Goal: Transaction & Acquisition: Purchase product/service

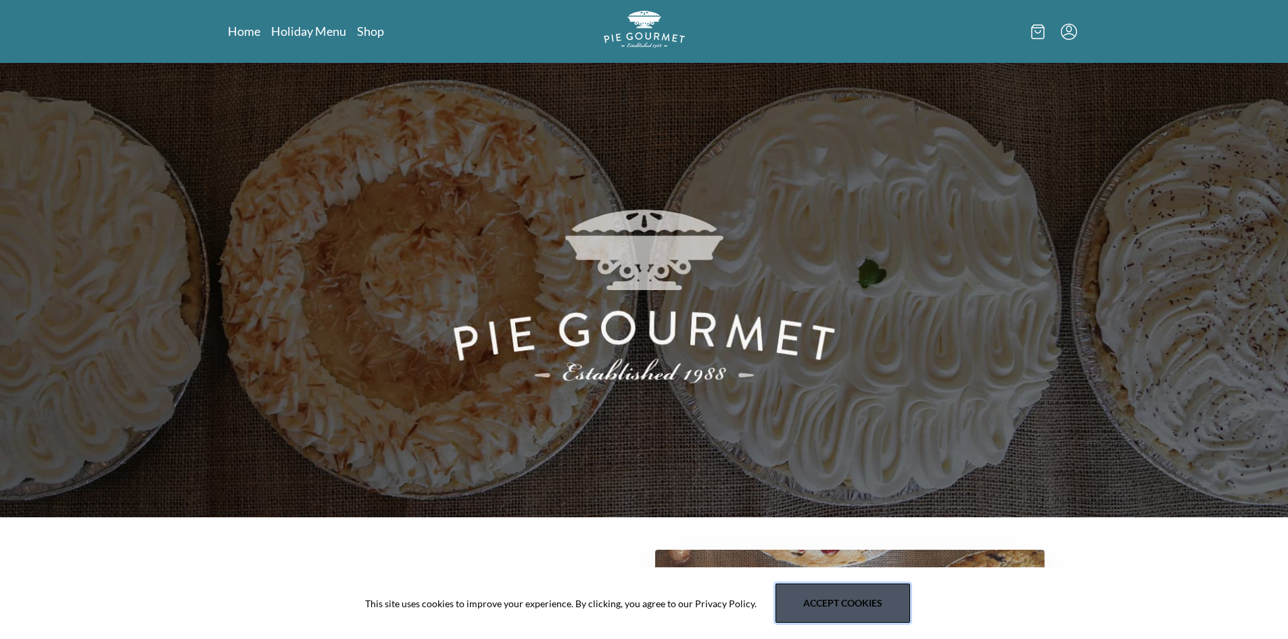
click at [835, 601] on button "Accept cookies" at bounding box center [842, 602] width 135 height 39
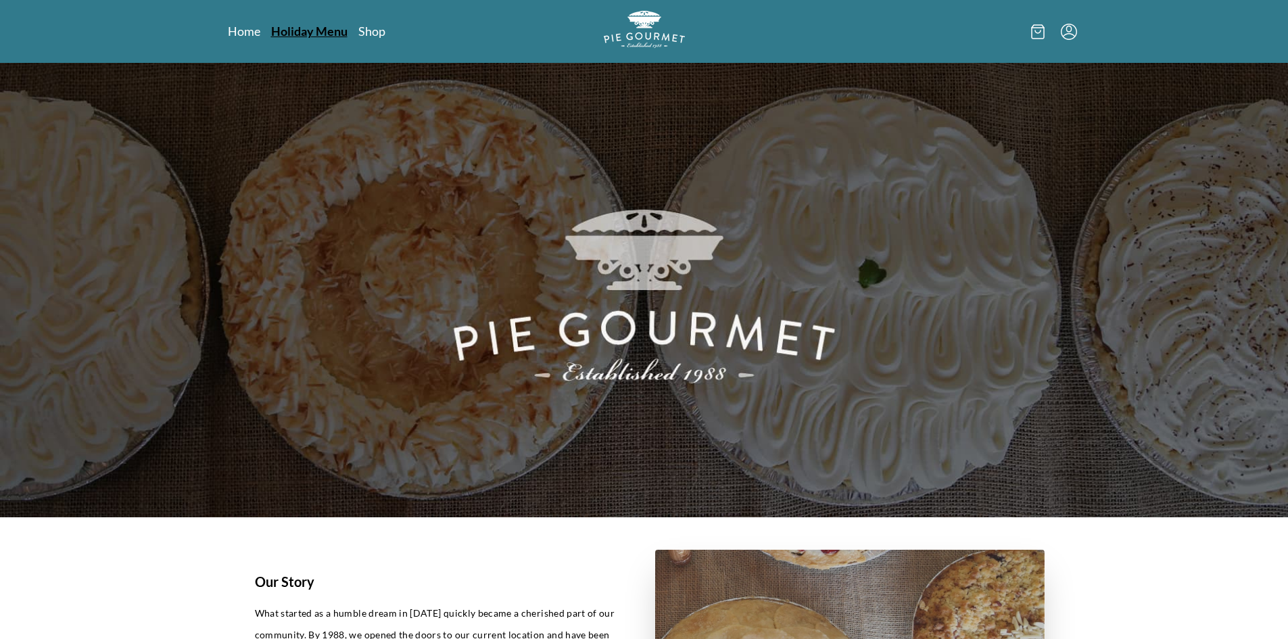
click at [312, 29] on link "Holiday Menu" at bounding box center [309, 31] width 76 height 16
click at [377, 32] on link "Shop" at bounding box center [370, 31] width 27 height 16
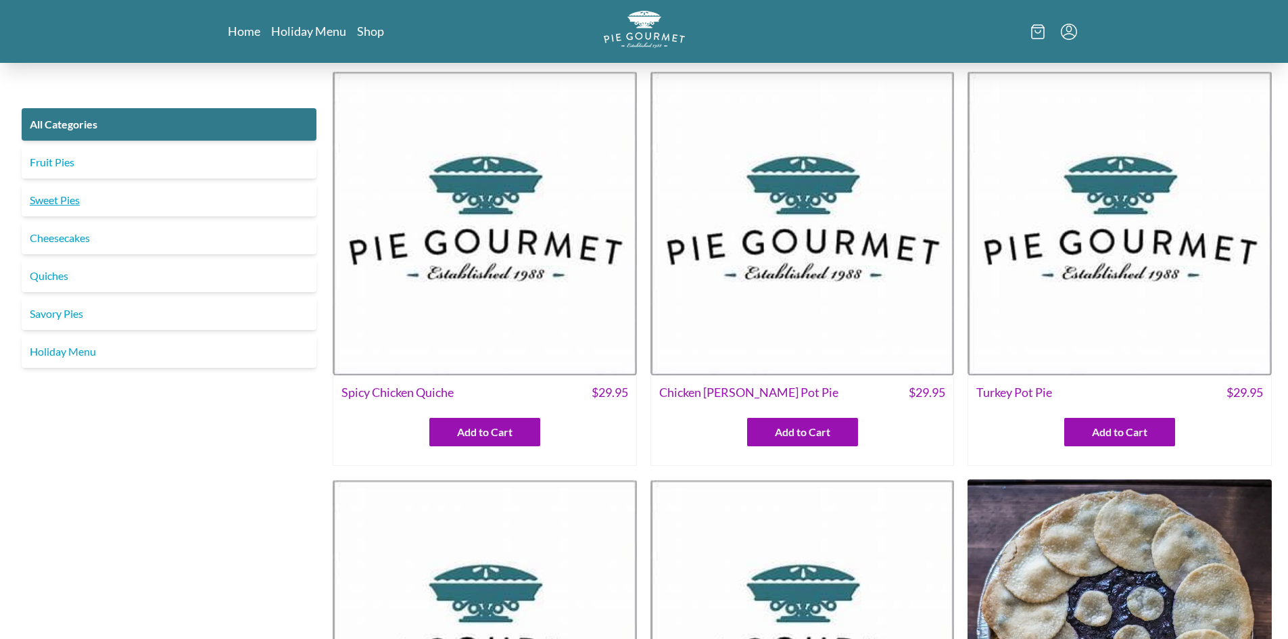
click at [62, 195] on link "Sweet Pies" at bounding box center [169, 200] width 295 height 32
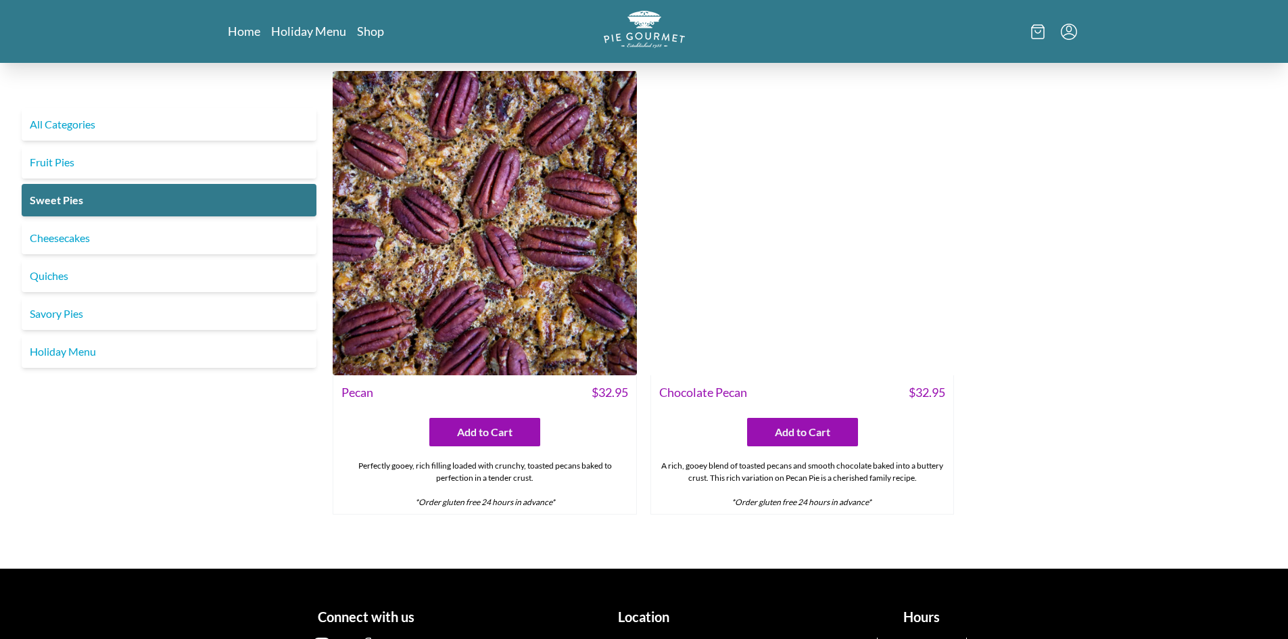
scroll to position [1014, 0]
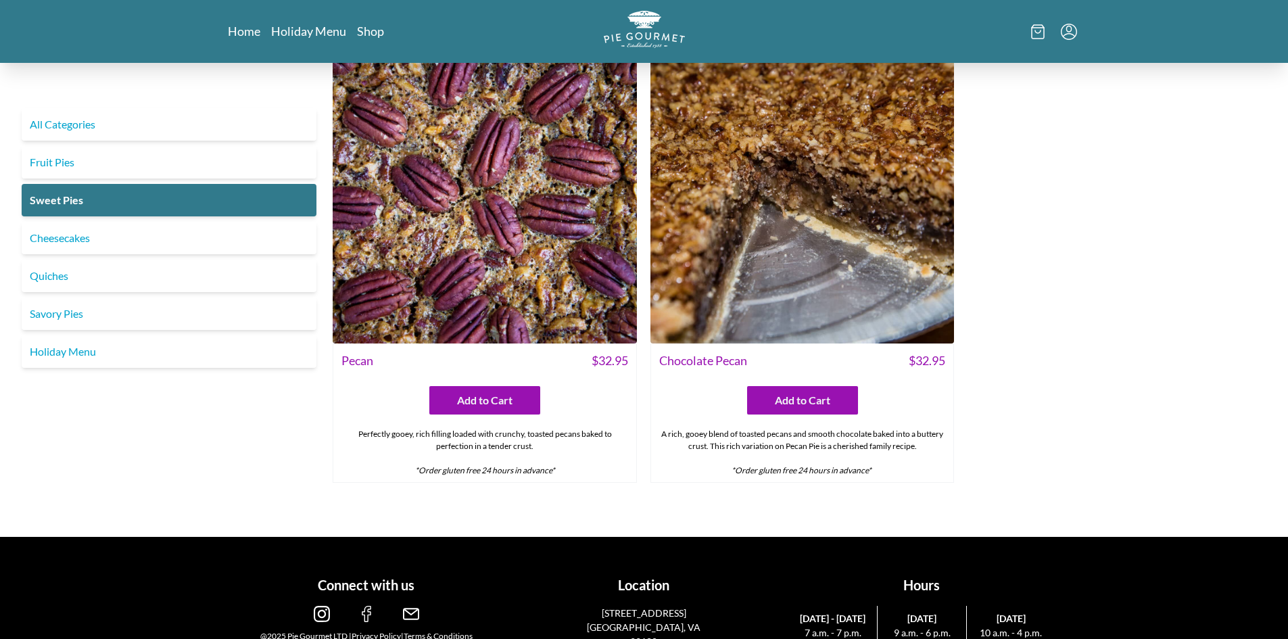
click at [805, 262] on img at bounding box center [802, 191] width 304 height 304
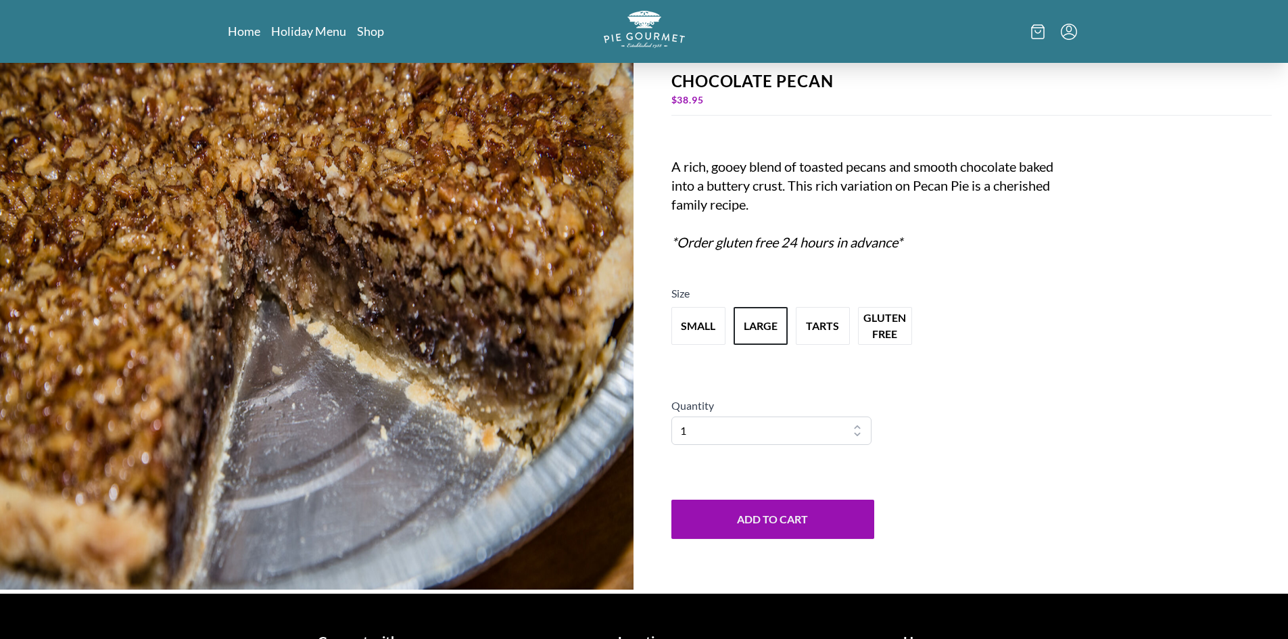
scroll to position [135, 0]
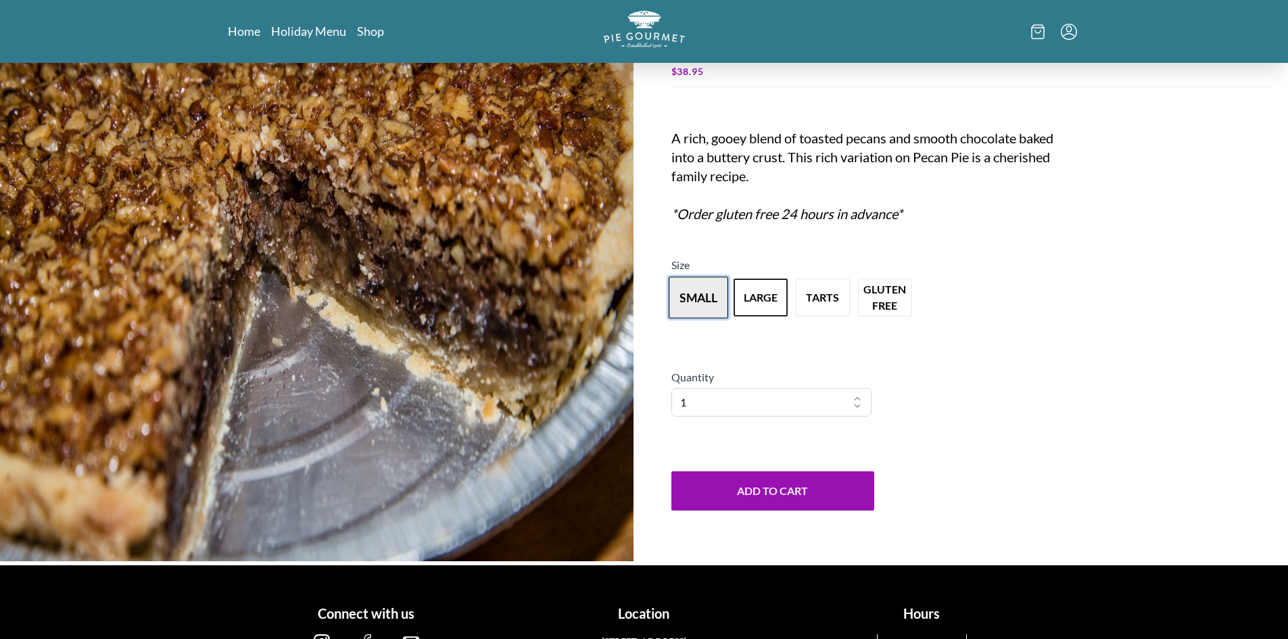
click at [707, 304] on button "small" at bounding box center [698, 297] width 59 height 42
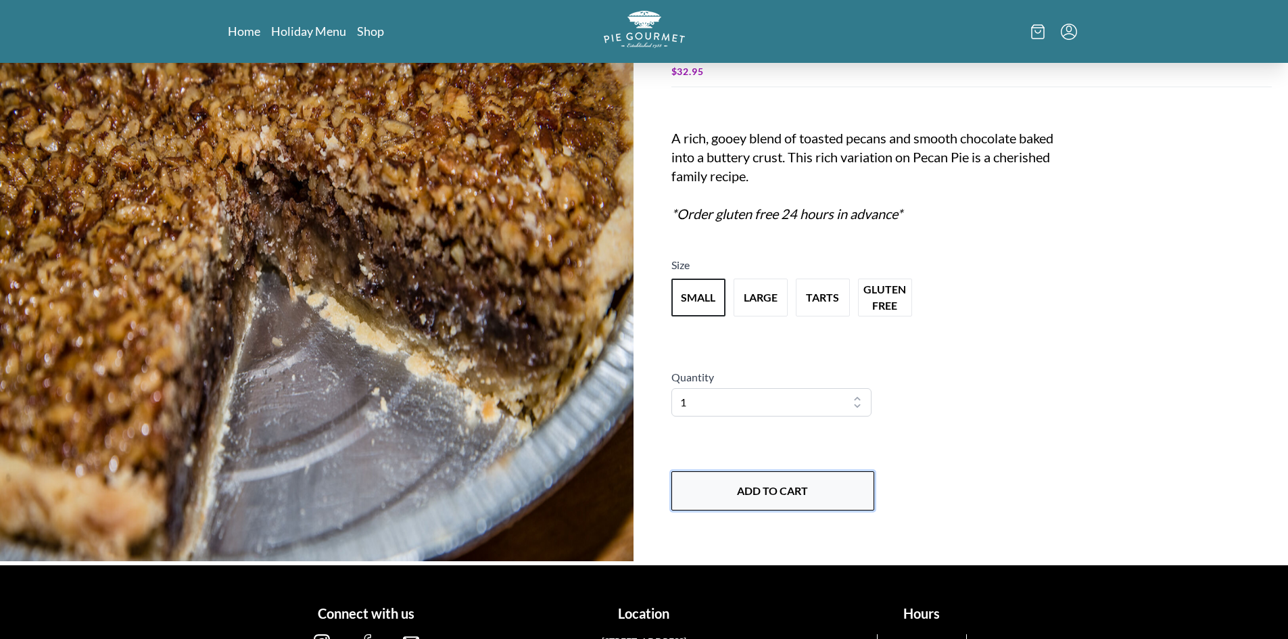
click at [838, 483] on button "Add to Cart" at bounding box center [772, 490] width 203 height 39
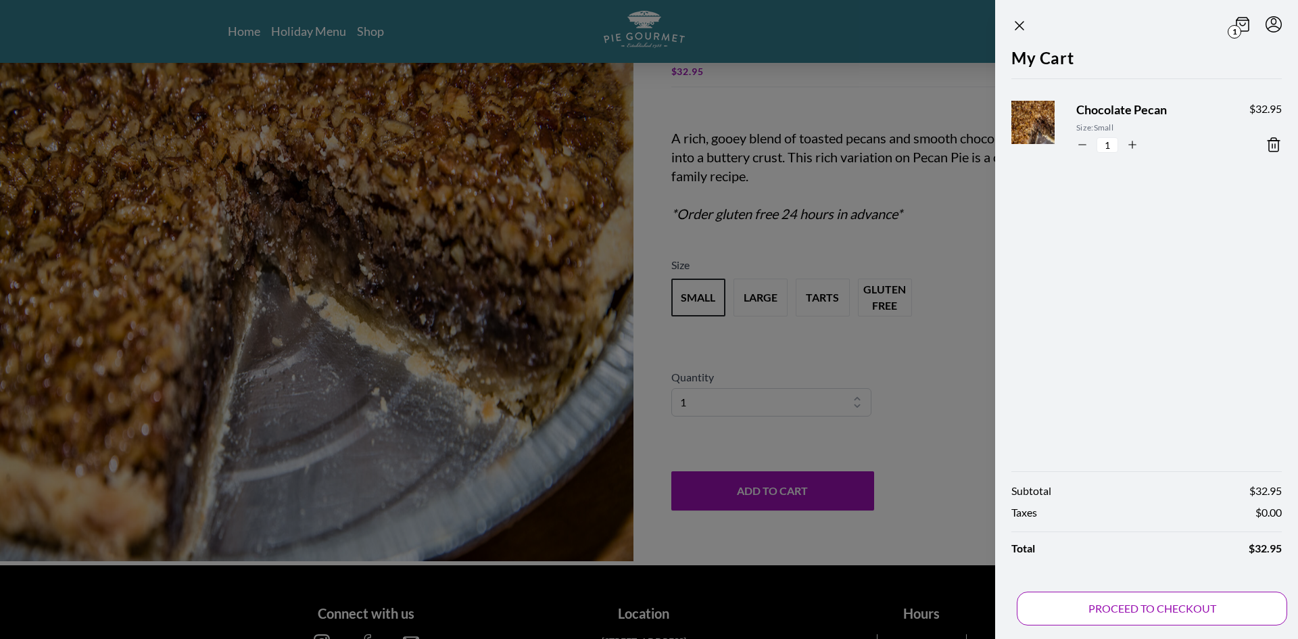
click at [1155, 608] on button "PROCEED TO CHECKOUT" at bounding box center [1152, 608] width 270 height 34
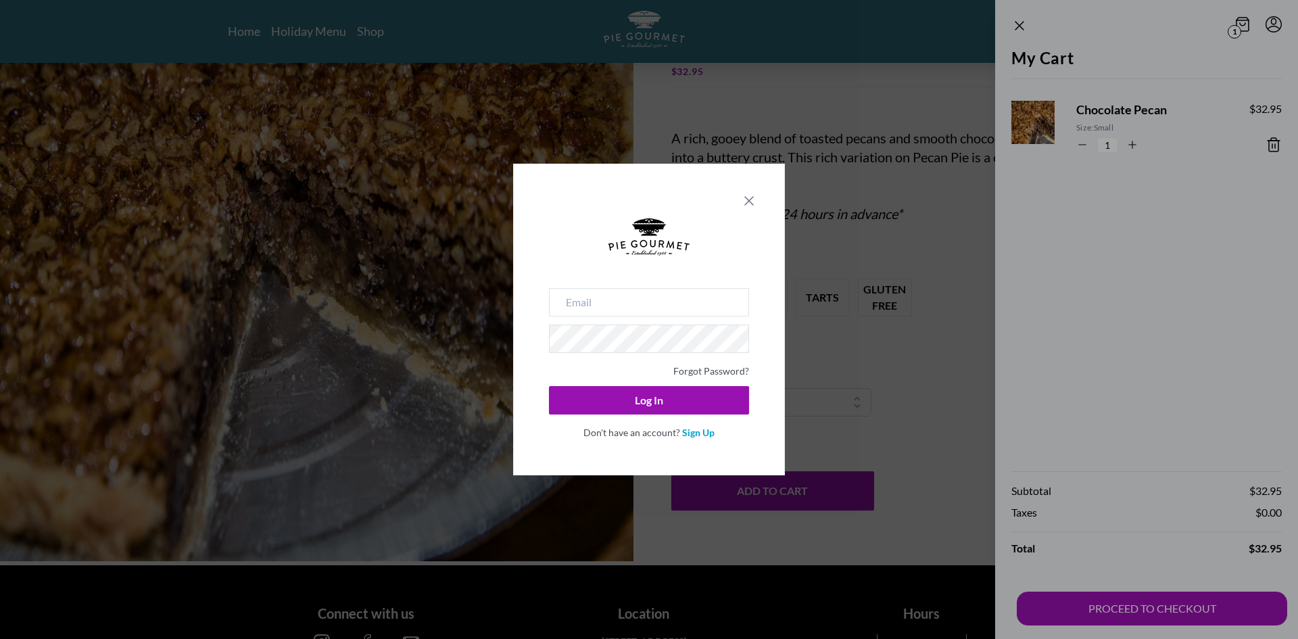
click at [751, 199] on icon "Close panel" at bounding box center [749, 201] width 8 height 8
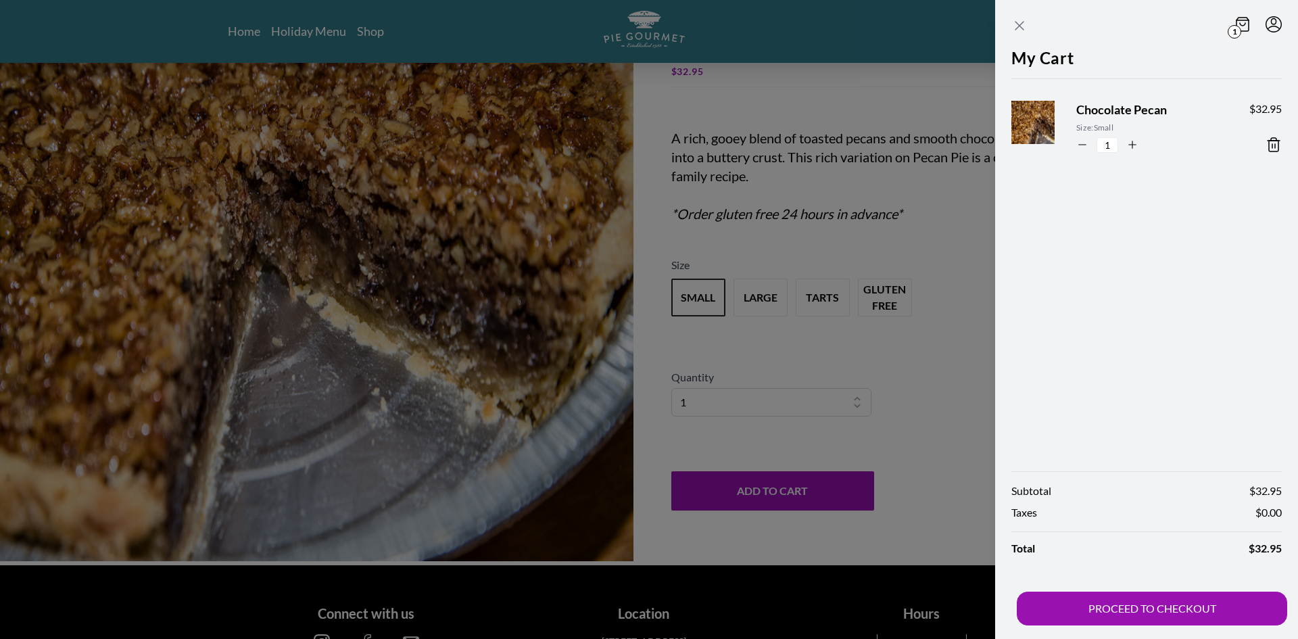
click at [1014, 28] on icon "Close panel" at bounding box center [1019, 26] width 16 height 16
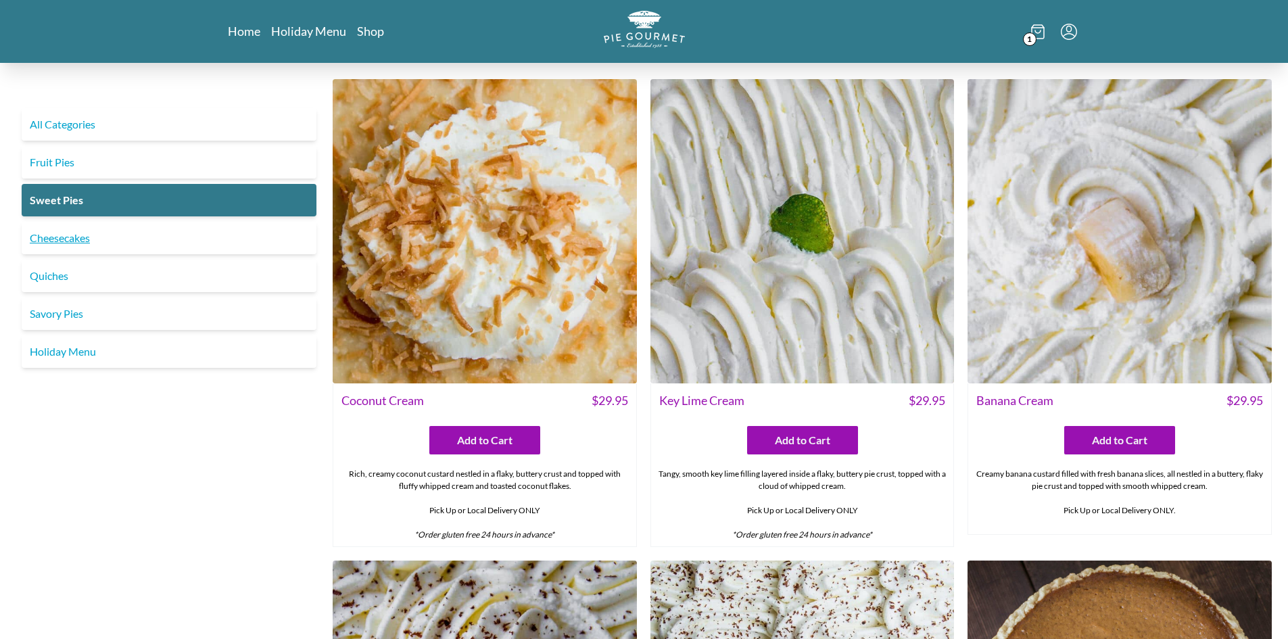
click at [60, 237] on link "Cheesecakes" at bounding box center [169, 238] width 295 height 32
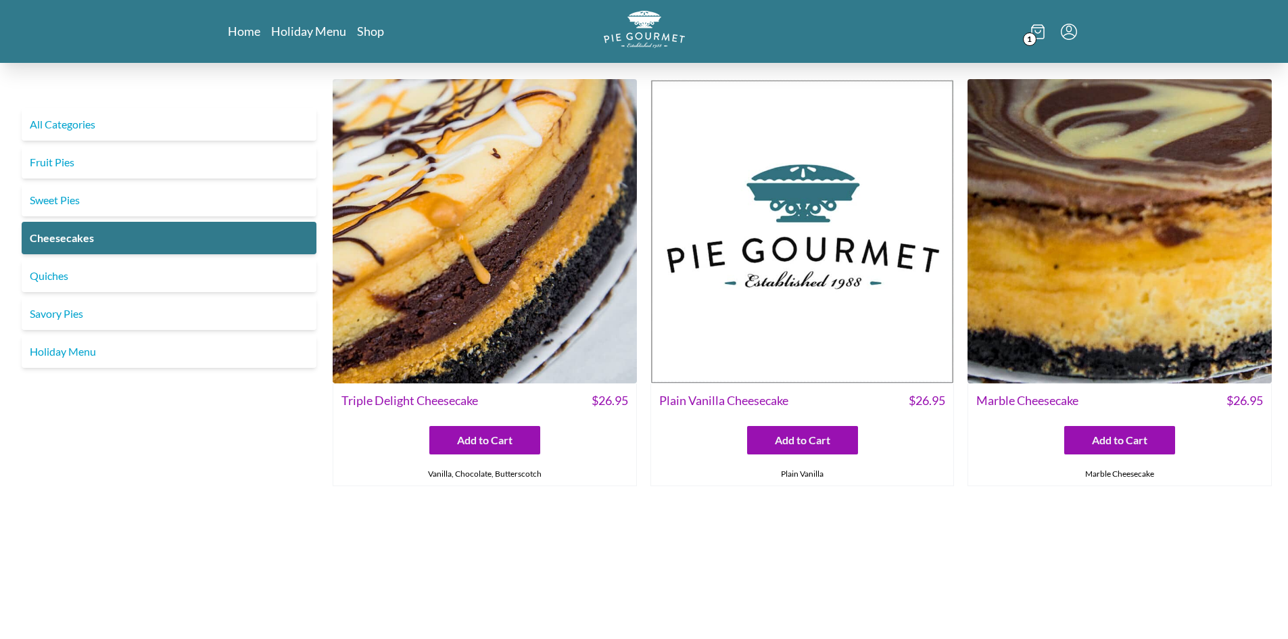
click at [1079, 280] on img at bounding box center [1119, 231] width 304 height 304
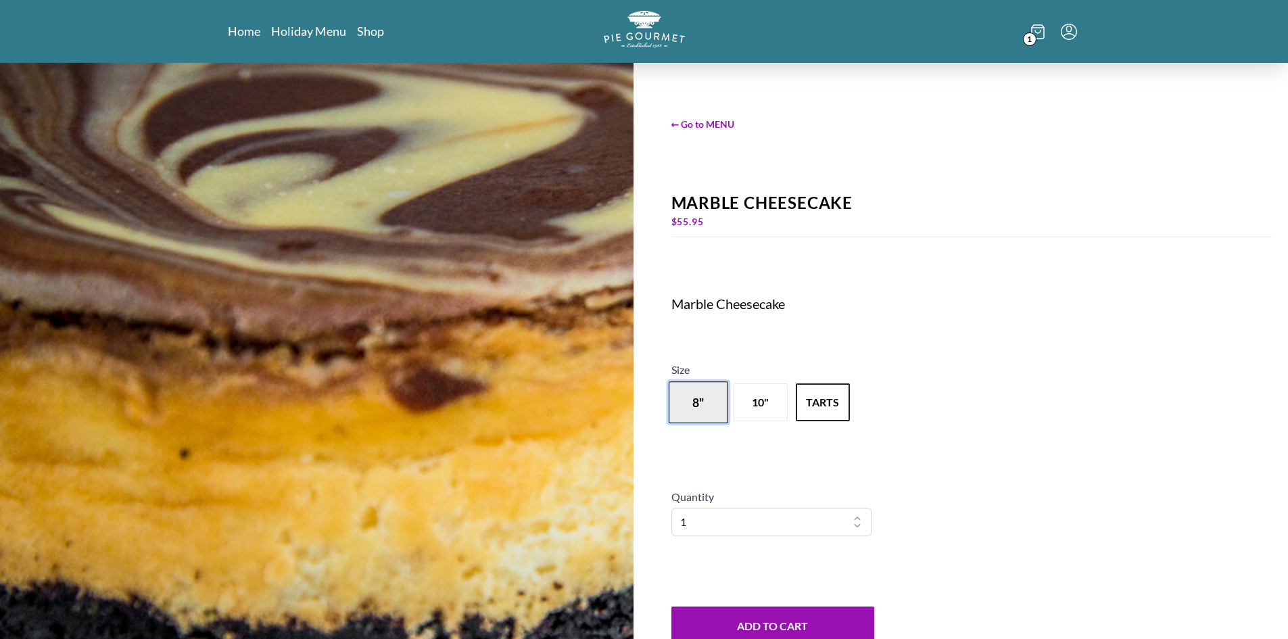
click at [699, 408] on button "8"" at bounding box center [698, 402] width 59 height 42
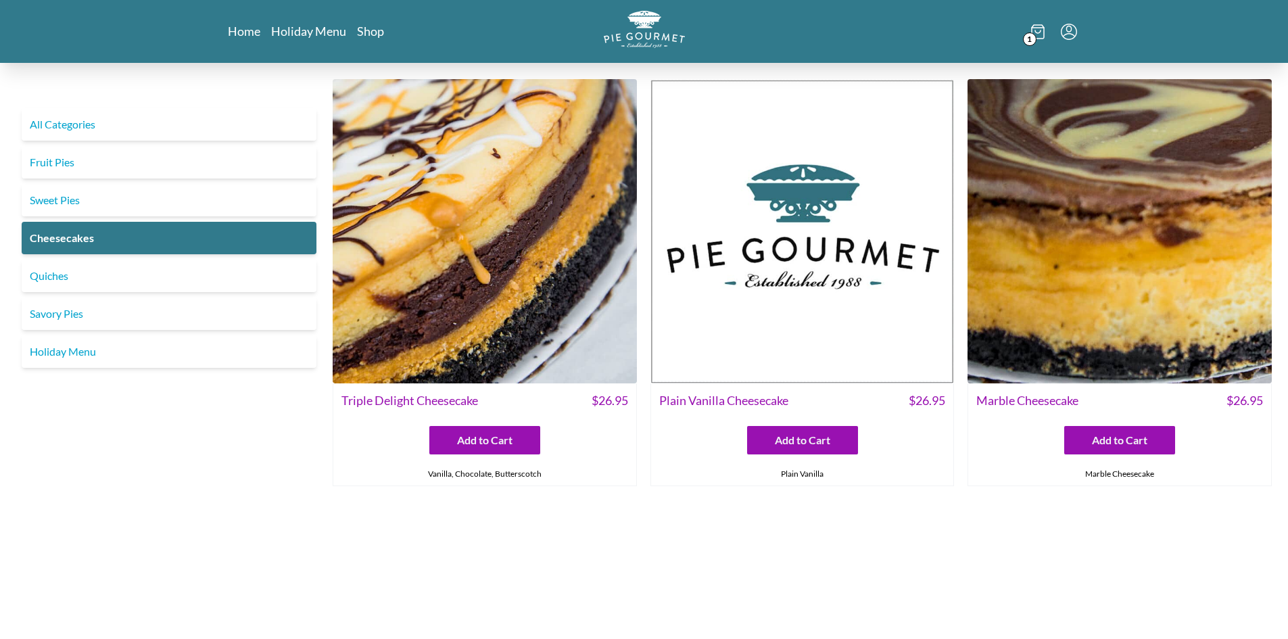
click at [433, 205] on img at bounding box center [485, 231] width 304 height 304
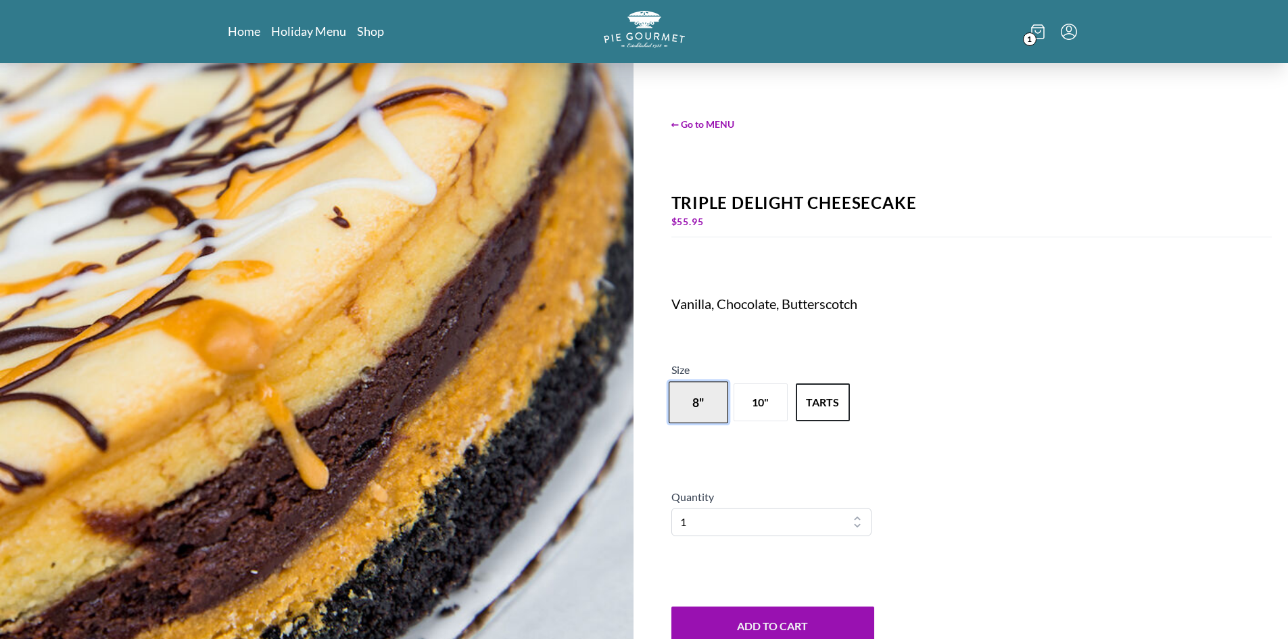
click at [701, 408] on button "8"" at bounding box center [698, 402] width 59 height 42
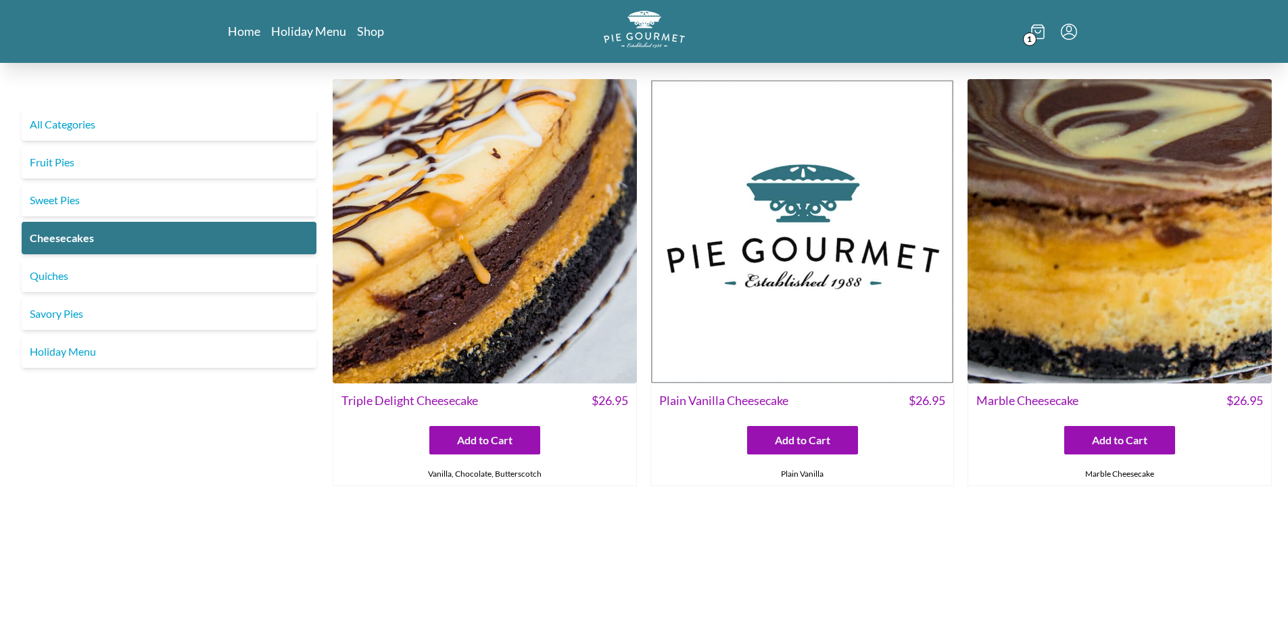
click at [1107, 296] on img at bounding box center [1119, 231] width 304 height 304
click at [64, 277] on link "Quiches" at bounding box center [169, 276] width 295 height 32
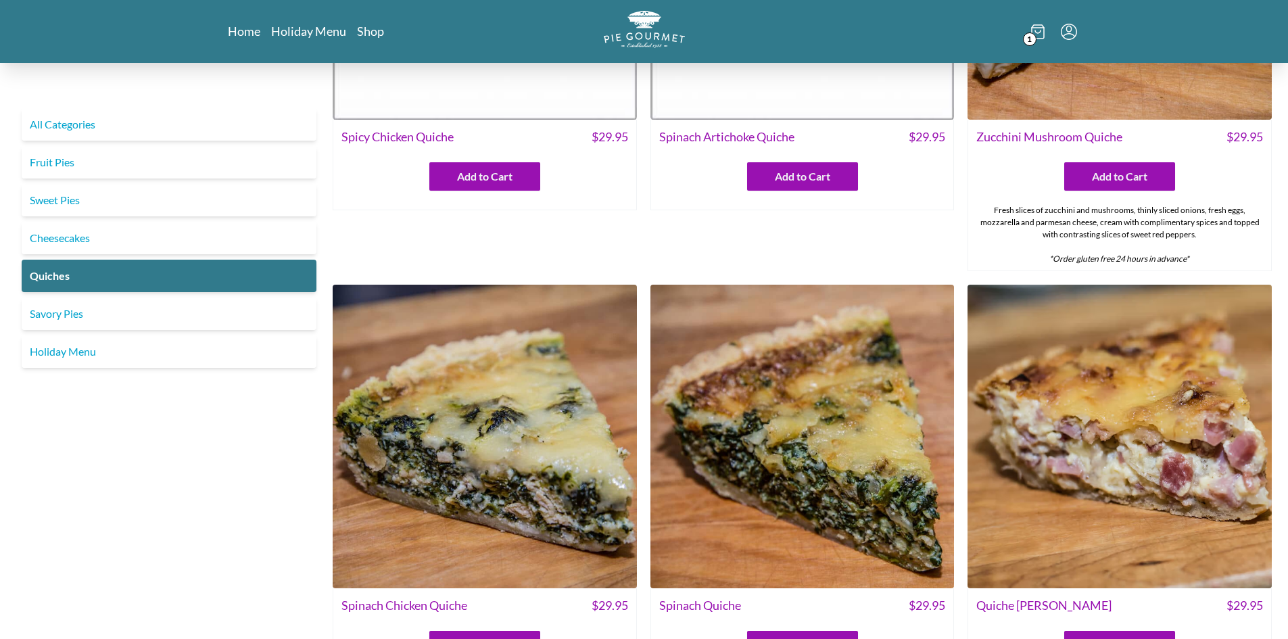
scroll to position [406, 0]
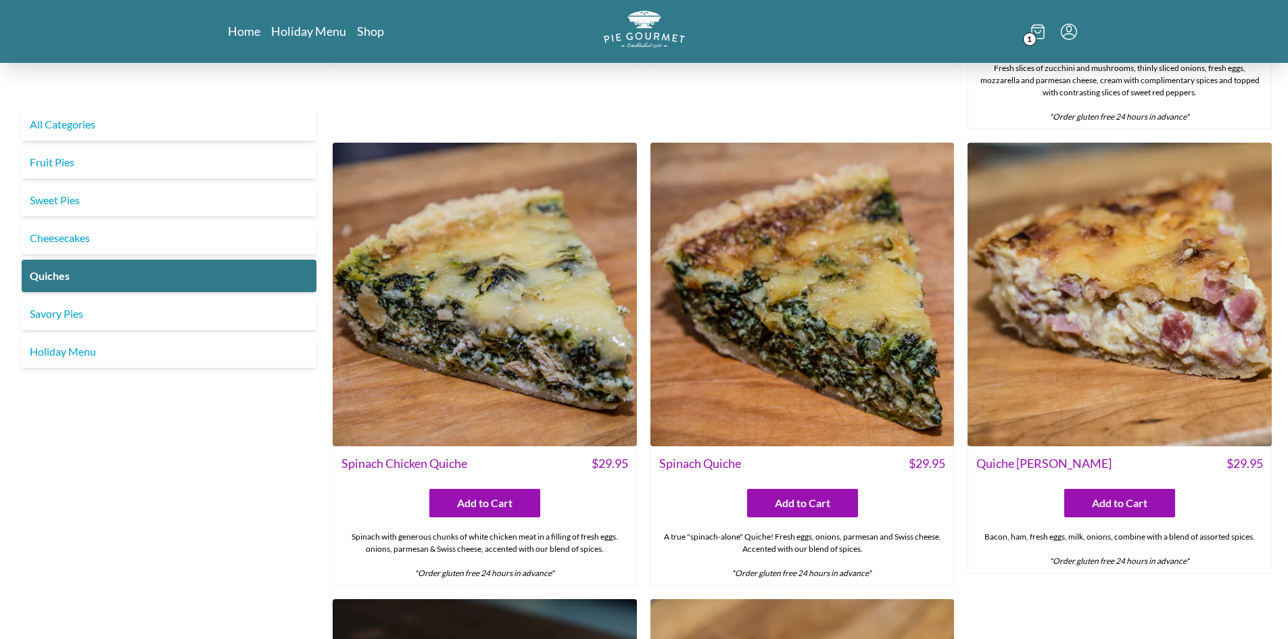
click at [1076, 260] on img at bounding box center [1119, 295] width 304 height 304
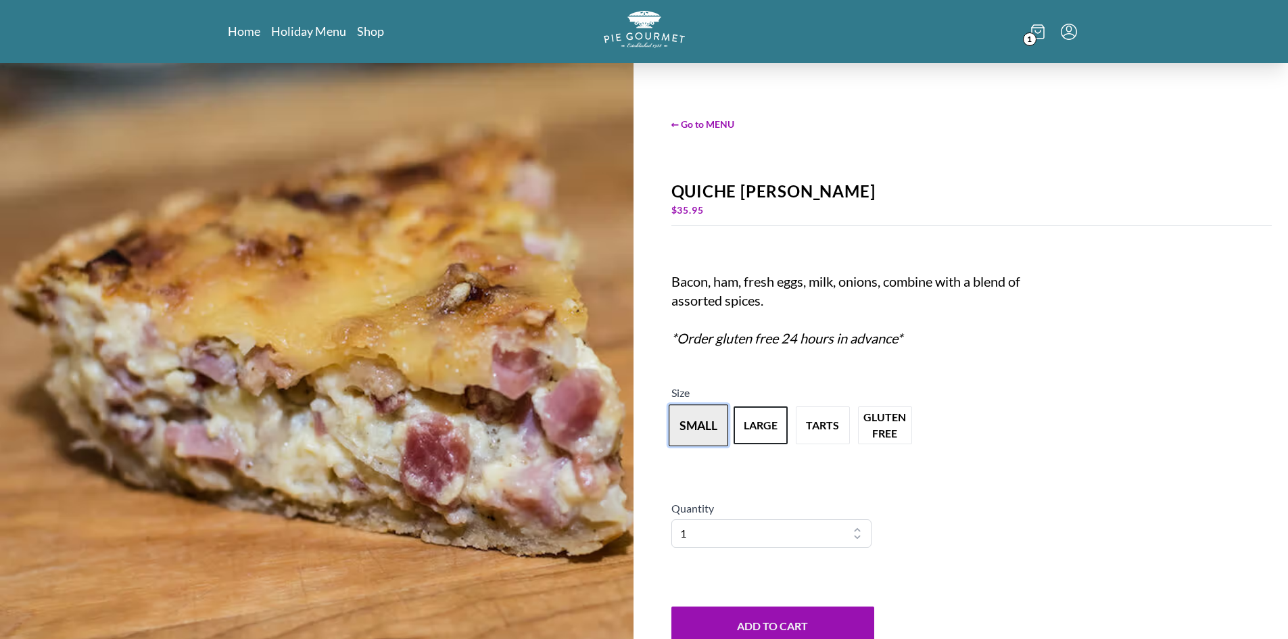
click at [704, 418] on button "small" at bounding box center [698, 425] width 59 height 42
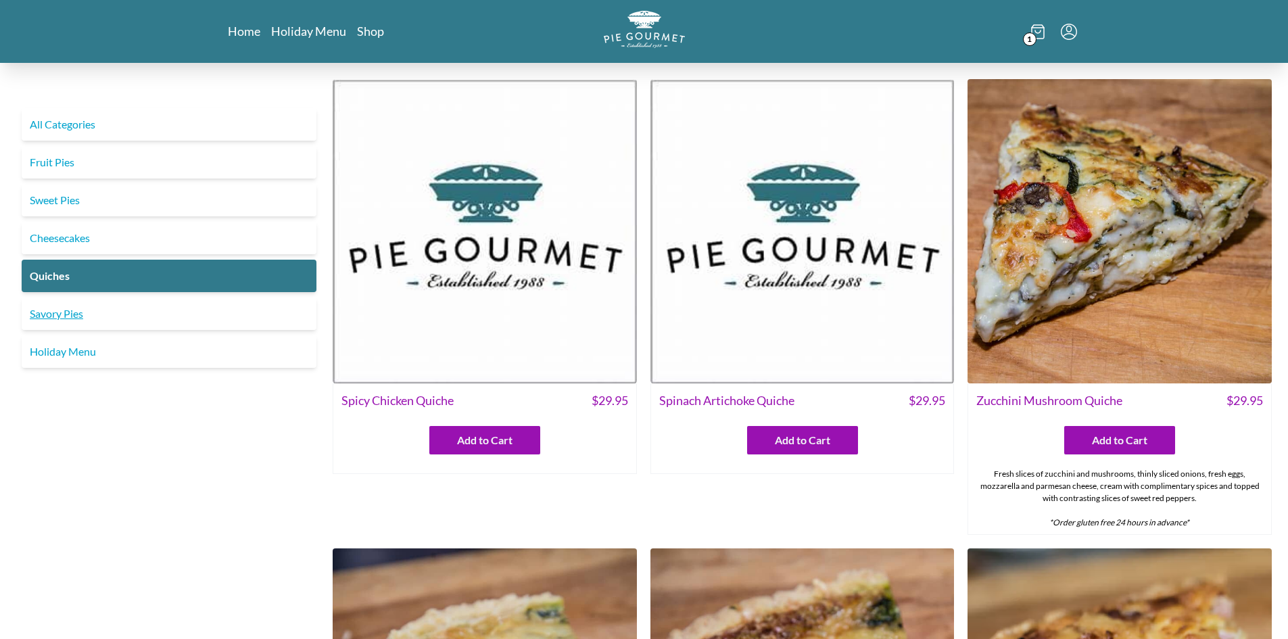
click at [53, 308] on link "Savory Pies" at bounding box center [169, 313] width 295 height 32
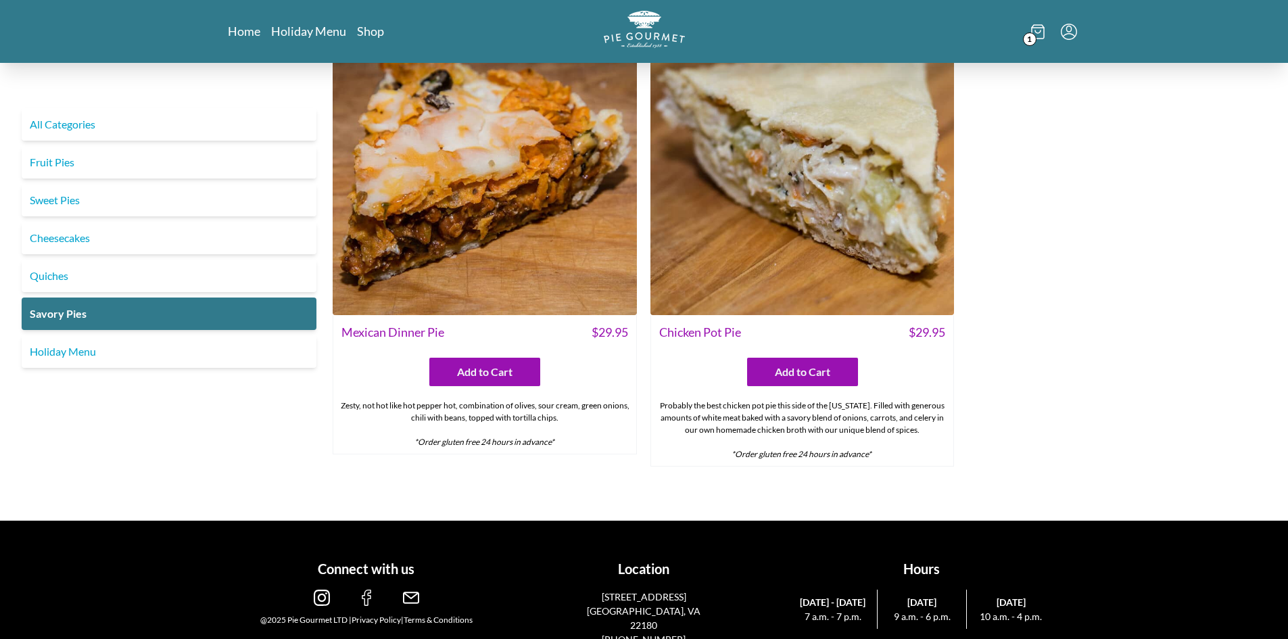
scroll to position [965, 0]
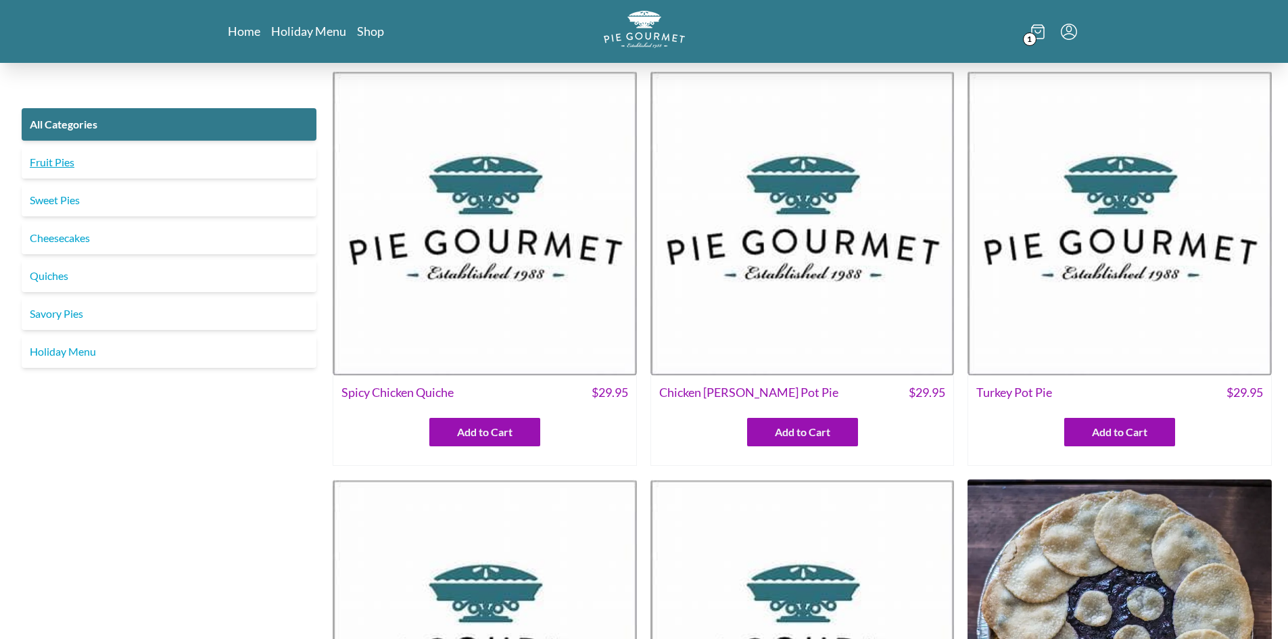
click at [57, 160] on link "Fruit Pies" at bounding box center [169, 162] width 295 height 32
click at [54, 203] on link "Sweet Pies" at bounding box center [169, 200] width 295 height 32
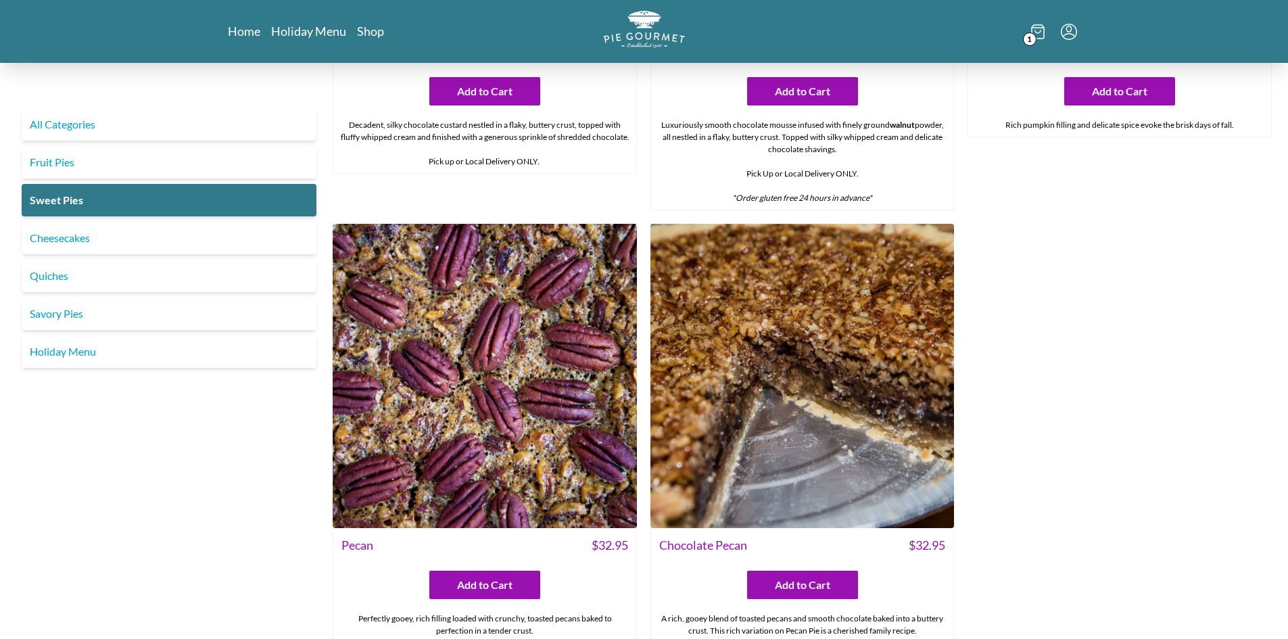
scroll to position [879, 0]
